Goal: Task Accomplishment & Management: Complete application form

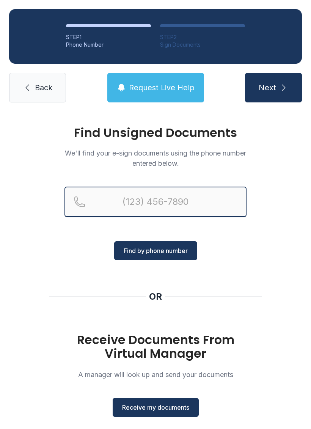
click at [114, 202] on input "Reservation phone number" at bounding box center [155, 202] width 182 height 30
type input "("
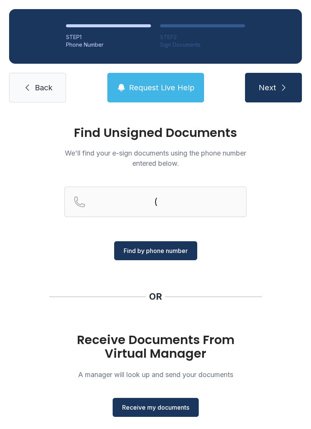
click at [44, 89] on span "Back" at bounding box center [43, 87] width 17 height 11
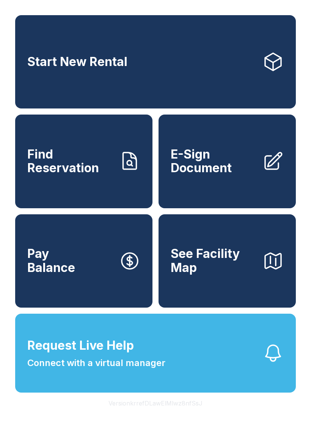
click at [234, 175] on span "E-Sign Document" at bounding box center [214, 162] width 86 height 28
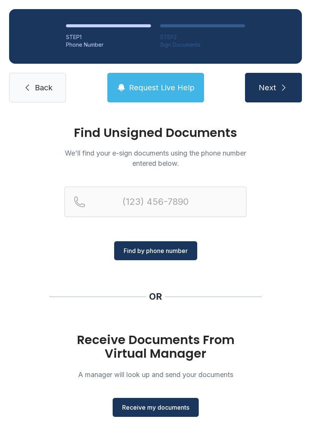
click at [169, 413] on button "Receive my documents" at bounding box center [156, 407] width 86 height 19
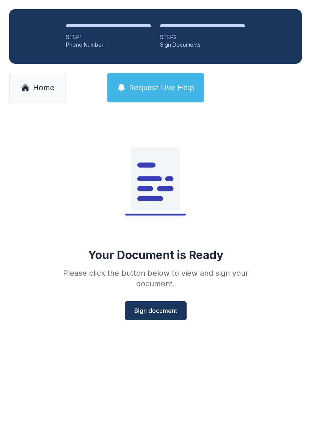
click at [155, 326] on div "Your Document is Ready Please click the button below to view and sign your docu…" at bounding box center [155, 230] width 311 height 239
click at [147, 308] on span "Sign document" at bounding box center [155, 310] width 43 height 9
click at [24, 93] on link "Home" at bounding box center [37, 88] width 57 height 30
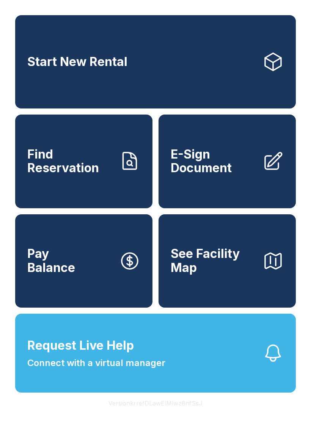
click at [128, 370] on span "Connect with a virtual manager" at bounding box center [96, 363] width 138 height 14
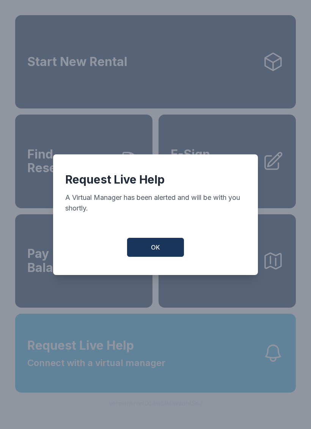
click at [159, 252] on span "OK" at bounding box center [155, 247] width 9 height 9
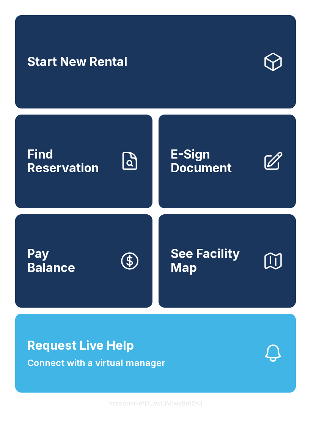
click at [206, 372] on button "Request Live Help Connect with a virtual manager" at bounding box center [155, 353] width 281 height 79
